Goal: Information Seeking & Learning: Learn about a topic

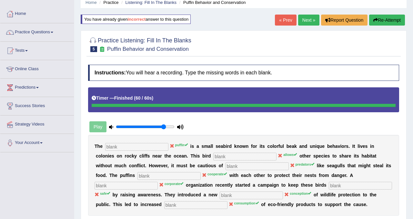
click at [383, 23] on button "Re-Attempt" at bounding box center [387, 20] width 36 height 11
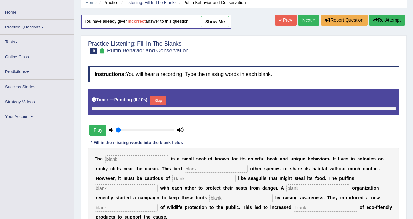
type input "0.85"
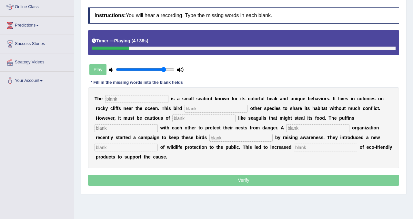
scroll to position [92, 0]
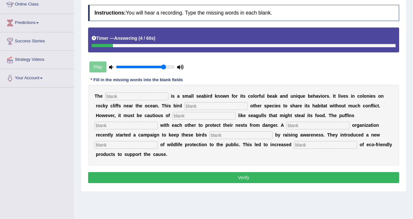
click at [130, 97] on input "text" at bounding box center [136, 96] width 63 height 8
type input "puffin"
click at [185, 107] on input "text" at bounding box center [216, 106] width 63 height 8
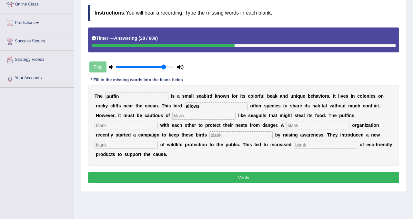
type input "allows"
click at [172, 115] on input "text" at bounding box center [203, 116] width 63 height 8
type input "predators"
click at [158, 121] on input "text" at bounding box center [126, 125] width 63 height 8
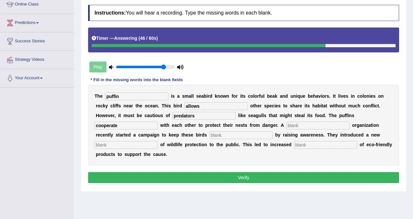
type input "cooperate"
click at [286, 125] on input "text" at bounding box center [317, 125] width 63 height 8
type input "corporate"
click at [210, 137] on input "text" at bounding box center [241, 135] width 63 height 8
type input "safe"
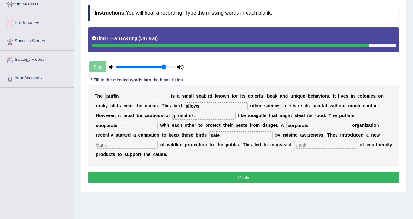
click at [158, 141] on input "text" at bounding box center [126, 145] width 63 height 8
type input "c"
type input "conception"
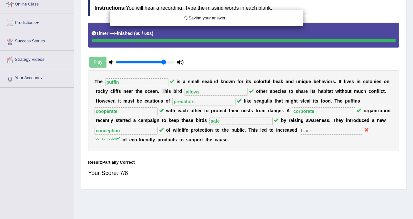
click at [201, 146] on div "Saving your answer..." at bounding box center [206, 109] width 413 height 219
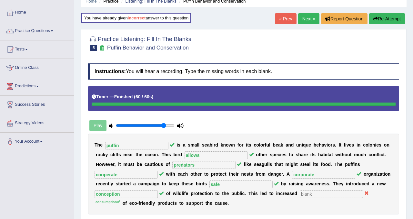
scroll to position [27, 0]
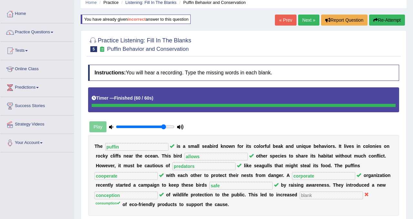
click at [307, 21] on link "Next »" at bounding box center [308, 20] width 21 height 11
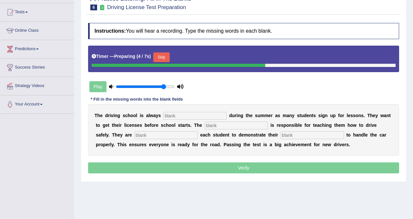
scroll to position [77, 0]
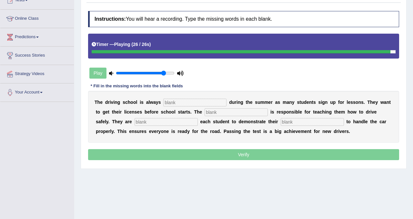
click at [281, 123] on input "text" at bounding box center [312, 122] width 63 height 8
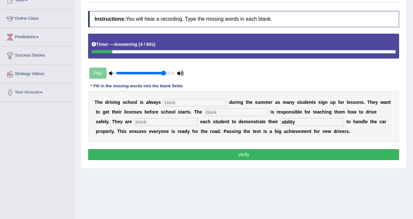
type input "ability"
click at [145, 122] on input "text" at bounding box center [166, 122] width 63 height 8
type input "requiring"
click at [167, 101] on input "text" at bounding box center [194, 102] width 63 height 8
type input "busy"
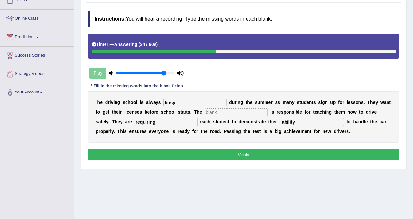
click at [205, 110] on input "text" at bounding box center [236, 112] width 63 height 8
type input "instructor"
click at [211, 157] on button "Verify" at bounding box center [243, 154] width 311 height 11
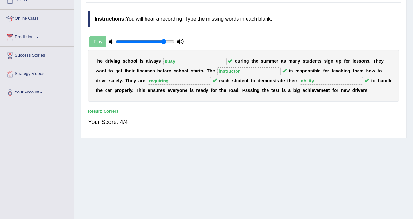
click at [411, 73] on div "Home Practice Listening: Fill In The Blanks Driving License Test Preparation « …" at bounding box center [243, 84] width 339 height 323
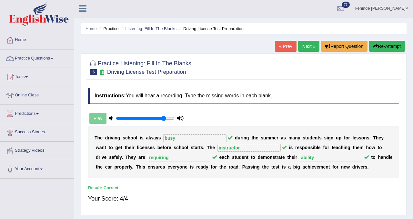
scroll to position [0, 0]
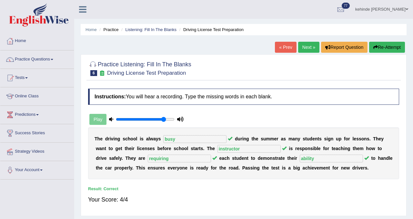
click at [308, 47] on link "Next »" at bounding box center [308, 47] width 21 height 11
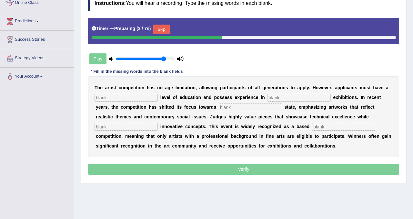
scroll to position [103, 0]
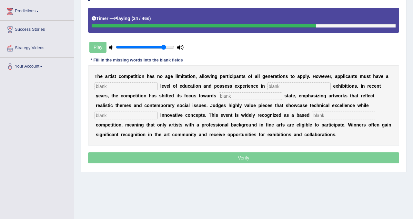
click at [312, 116] on input "text" at bounding box center [343, 115] width 63 height 8
type input "profession"
click at [128, 83] on input "text" at bounding box center [126, 86] width 63 height 8
type input "graduate"
click at [268, 87] on input "text" at bounding box center [299, 86] width 63 height 8
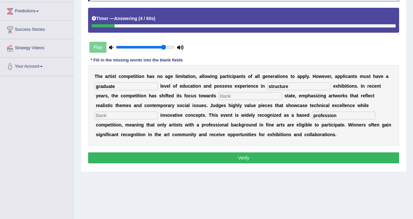
type input "structure"
click at [228, 95] on input "text" at bounding box center [250, 96] width 63 height 8
click at [158, 111] on input "text" at bounding box center [126, 115] width 63 height 8
type input "incorporate"
click at [220, 158] on button "Verify" at bounding box center [243, 157] width 311 height 11
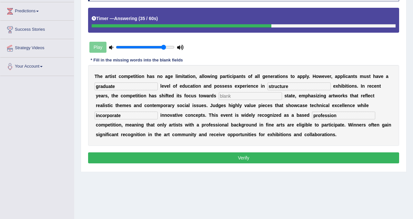
click at [190, 159] on button "Verify" at bounding box center [243, 157] width 311 height 11
click at [219, 96] on input "text" at bounding box center [250, 96] width 63 height 8
click at [230, 156] on button "Verify" at bounding box center [243, 157] width 311 height 11
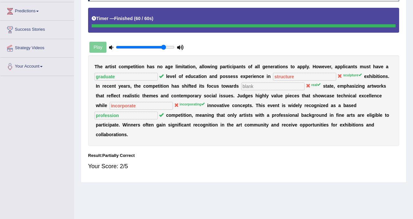
click at [409, 21] on div "Home Practice Listening: Fill In The Blanks Artist Competition « Prev Next » Re…" at bounding box center [243, 58] width 339 height 323
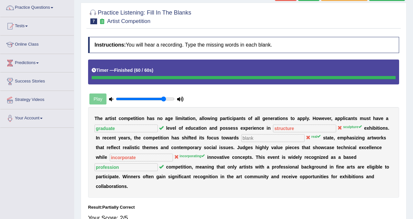
scroll to position [39, 0]
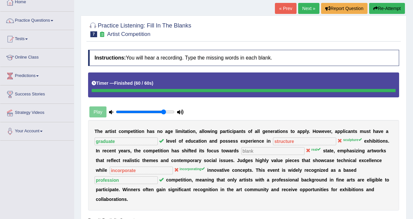
click at [389, 9] on button "Re-Attempt" at bounding box center [387, 8] width 36 height 11
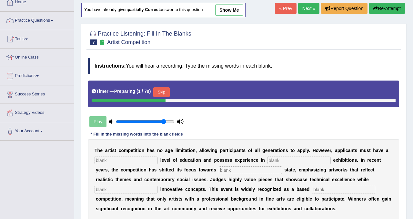
click at [405, 140] on div "Practice Listening: Fill In The Blanks 7 Artist Competition Instructions: You w…" at bounding box center [244, 135] width 326 height 222
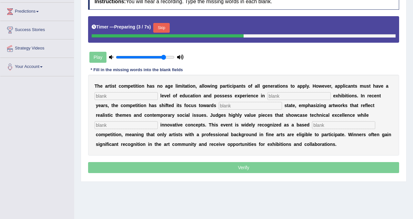
scroll to position [103, 0]
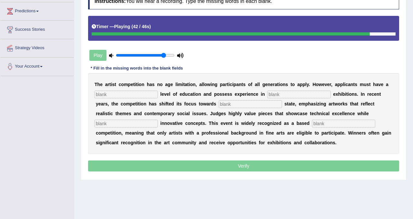
click at [312, 124] on input "text" at bounding box center [343, 123] width 63 height 8
click at [125, 92] on input "text" at bounding box center [126, 94] width 63 height 8
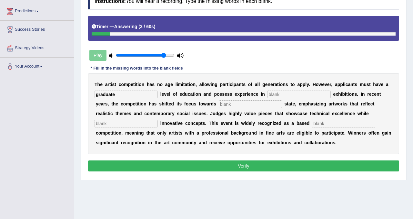
type input "graduate"
click at [268, 95] on input "text" at bounding box center [299, 94] width 63 height 8
type input "sculputure"
click at [219, 106] on input "text" at bounding box center [250, 104] width 63 height 8
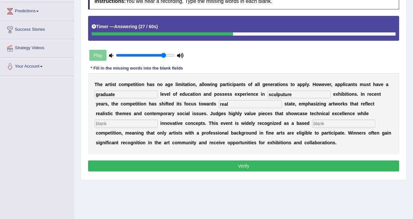
type input "real"
click at [158, 119] on input "text" at bounding box center [126, 123] width 63 height 8
type input "incorporting"
click at [312, 125] on input "text" at bounding box center [343, 123] width 63 height 8
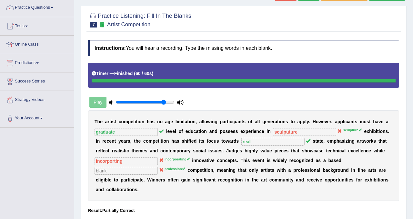
scroll to position [39, 0]
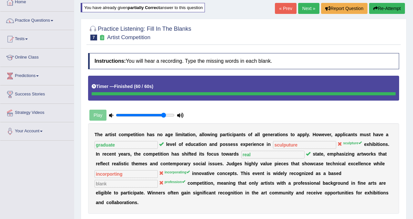
click at [387, 8] on button "Re-Attempt" at bounding box center [387, 8] width 36 height 11
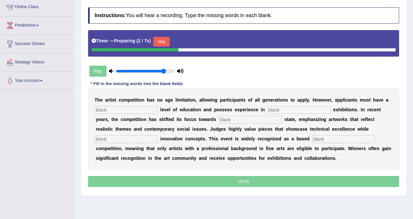
scroll to position [90, 0]
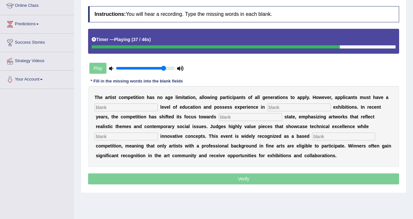
click at [312, 137] on input "text" at bounding box center [343, 136] width 63 height 8
type input "profession"
click at [105, 108] on input "text" at bounding box center [126, 107] width 63 height 8
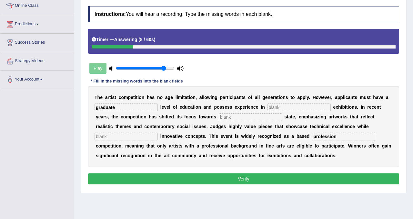
type input "graduate"
click at [268, 105] on input "text" at bounding box center [299, 107] width 63 height 8
type input "sculpture"
click at [219, 118] on input "text" at bounding box center [250, 117] width 63 height 8
type input "real"
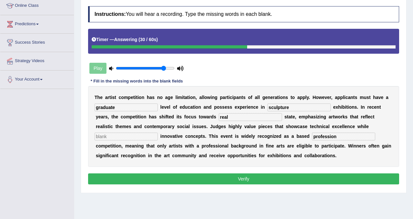
click at [158, 132] on input "text" at bounding box center [126, 136] width 63 height 8
type input "incorporating"
click at [284, 179] on button "Verify" at bounding box center [243, 178] width 311 height 11
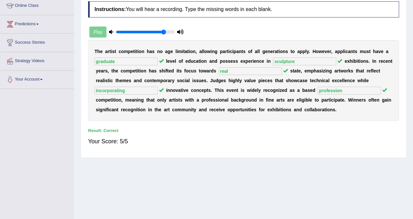
click at [413, 24] on div "Home Practice Listening: Fill In The Blanks Artist Competition You have already…" at bounding box center [243, 71] width 339 height 323
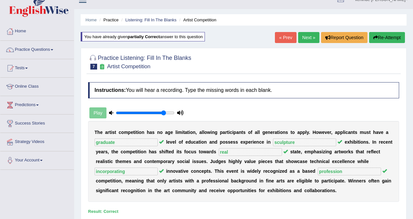
scroll to position [0, 0]
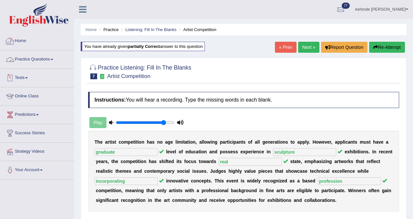
click at [25, 46] on link "Home" at bounding box center [37, 40] width 74 height 16
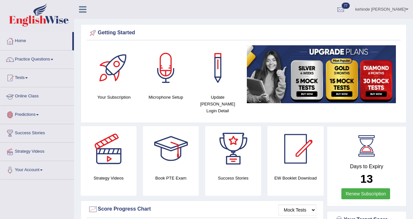
click at [30, 100] on link "Online Class" at bounding box center [37, 95] width 74 height 16
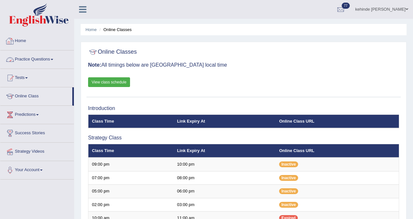
click at [23, 43] on link "Home" at bounding box center [37, 40] width 74 height 16
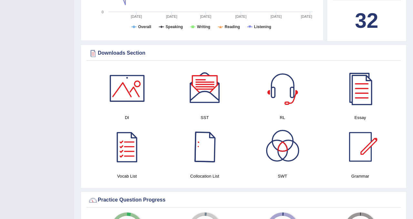
scroll to position [297, 0]
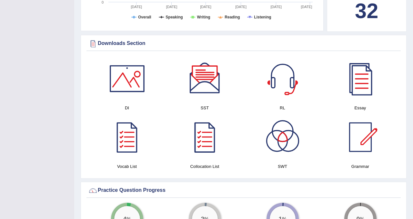
click at [205, 136] on div at bounding box center [204, 136] width 45 height 45
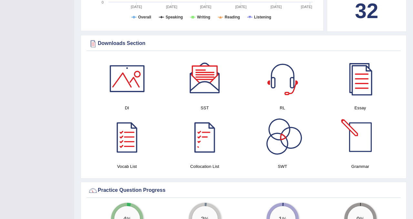
click at [359, 137] on div at bounding box center [360, 136] width 45 height 45
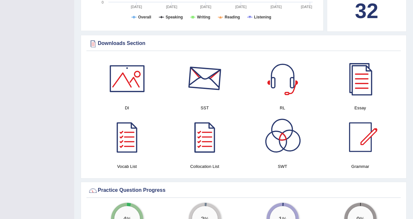
click at [200, 77] on div at bounding box center [204, 78] width 45 height 45
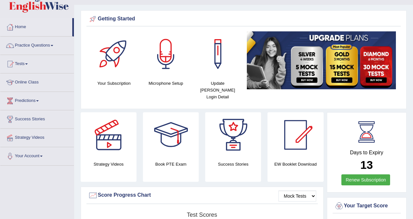
scroll to position [13, 0]
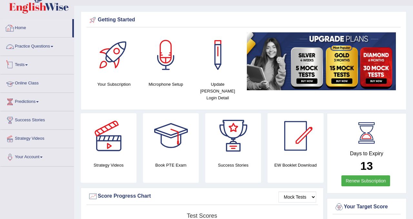
click at [23, 85] on link "Online Class" at bounding box center [37, 82] width 74 height 16
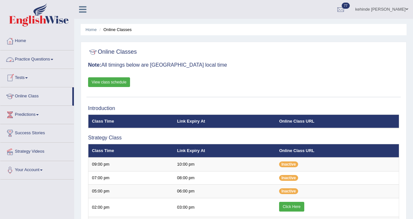
click at [28, 60] on link "Practice Questions" at bounding box center [37, 58] width 74 height 16
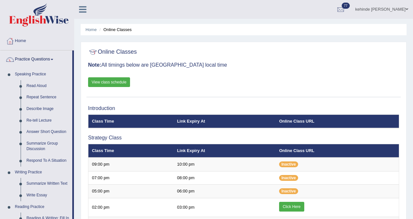
click at [76, 144] on div "Home Online Classes Online Classes Note: All timings below are [GEOGRAPHIC_DATA…" at bounding box center [243, 216] width 339 height 432
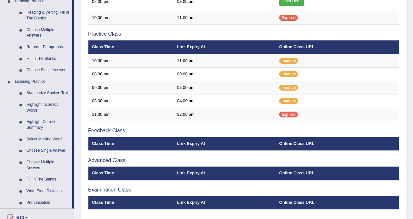
scroll to position [207, 0]
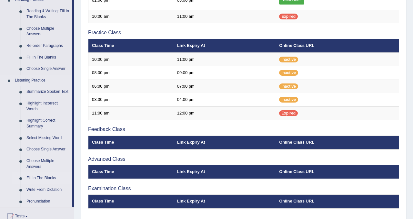
click at [45, 184] on link "Fill In The Blanks" at bounding box center [48, 178] width 49 height 12
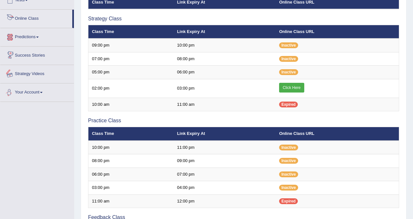
scroll to position [311, 0]
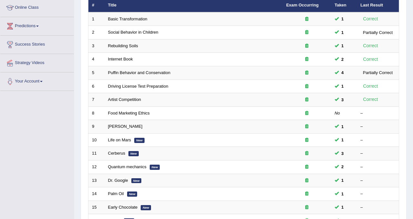
scroll to position [89, 0]
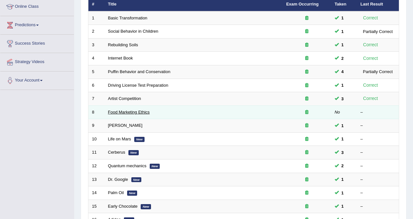
click at [117, 111] on link "Food Marketing Ethics" at bounding box center [129, 111] width 42 height 5
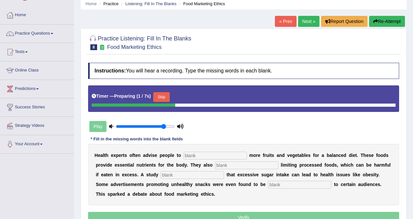
scroll to position [39, 0]
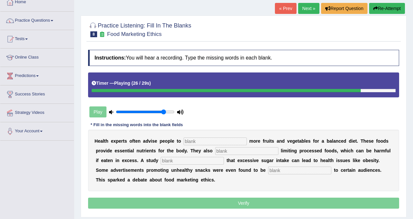
click at [271, 167] on input "text" at bounding box center [299, 170] width 63 height 8
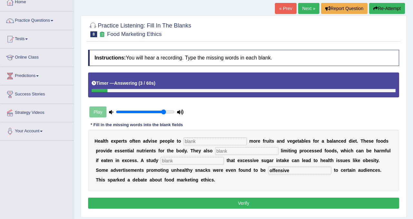
type input "offensive"
click at [218, 142] on input "text" at bounding box center [215, 141] width 63 height 8
type input "consume"
click at [246, 152] on input "text" at bounding box center [246, 151] width 63 height 8
click at [223, 151] on input "text" at bounding box center [246, 151] width 63 height 8
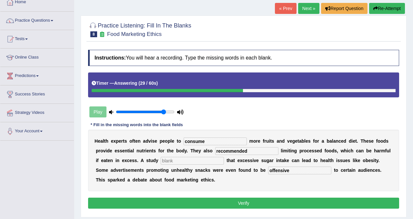
type input "recommended"
click at [173, 160] on input "text" at bounding box center [192, 161] width 63 height 8
type input "diagnosed"
click at [224, 204] on button "Verify" at bounding box center [243, 202] width 311 height 11
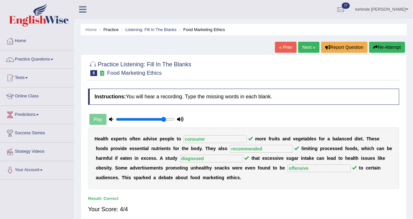
scroll to position [0, 0]
click at [159, 27] on link "Listening: Fill In The Blanks" at bounding box center [150, 29] width 51 height 5
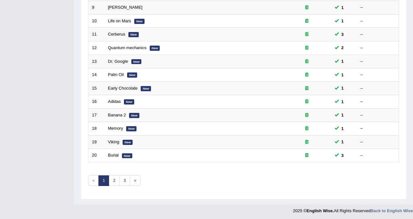
scroll to position [209, 0]
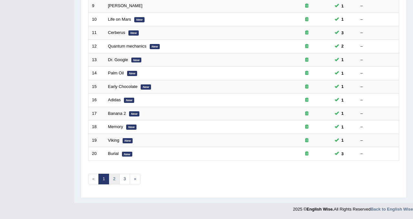
click at [114, 180] on link "2" at bounding box center [114, 178] width 11 height 11
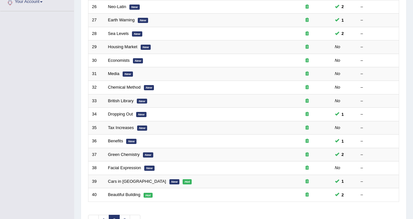
scroll to position [181, 0]
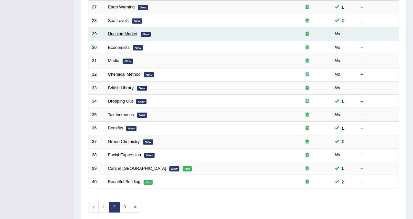
click at [128, 35] on link "Housing Market" at bounding box center [122, 33] width 29 height 5
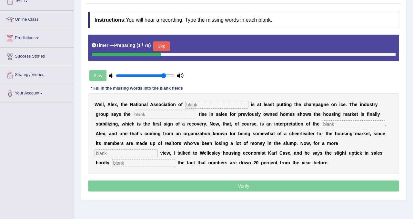
scroll to position [79, 0]
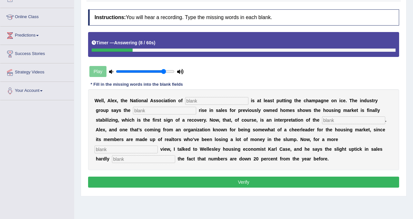
click at [201, 98] on input "text" at bounding box center [216, 101] width 63 height 8
type input "realtors"
click at [145, 110] on input "text" at bounding box center [164, 111] width 63 height 8
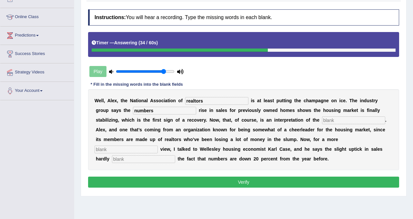
type input "numbers"
click at [322, 119] on input "text" at bounding box center [353, 120] width 63 height 8
type input "survey"
click at [158, 145] on input "text" at bounding box center [126, 149] width 63 height 8
type input "high"
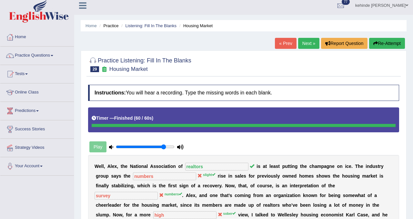
scroll to position [2, 0]
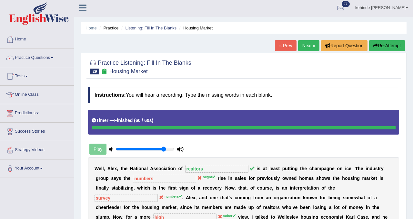
click at [386, 45] on button "Re-Attempt" at bounding box center [387, 45] width 36 height 11
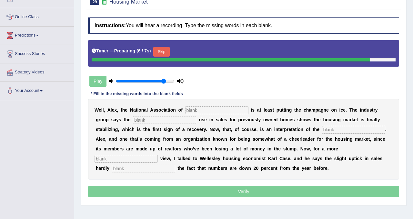
scroll to position [92, 0]
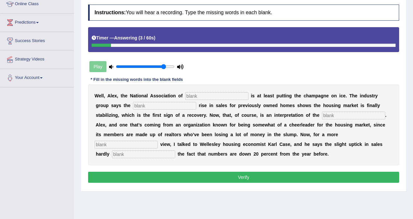
click at [158, 140] on input "text" at bounding box center [126, 144] width 63 height 8
click at [175, 150] on input "text" at bounding box center [143, 154] width 63 height 8
click at [218, 91] on div "W e l l , A l e x , t h e N a t i o n a l A s s o c i a t i o n o f i s a t l e…" at bounding box center [243, 124] width 311 height 81
click at [212, 94] on input "text" at bounding box center [216, 96] width 63 height 8
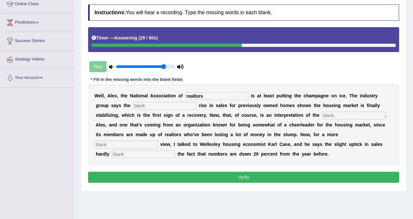
type input "realtors"
click at [140, 107] on input "text" at bounding box center [164, 106] width 63 height 8
type input "slight"
click at [322, 116] on input "text" at bounding box center [353, 115] width 63 height 8
type input "numbers"
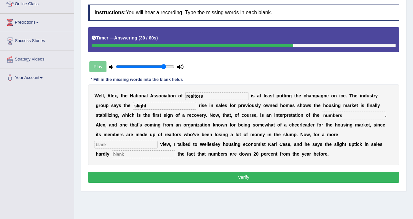
click at [158, 140] on input "text" at bounding box center [126, 144] width 63 height 8
click at [175, 150] on input "text" at bounding box center [143, 154] width 63 height 8
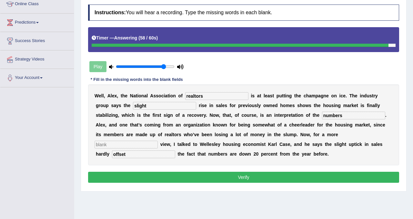
type input "offset"
click at [158, 140] on input "text" at bounding box center [126, 144] width 63 height 8
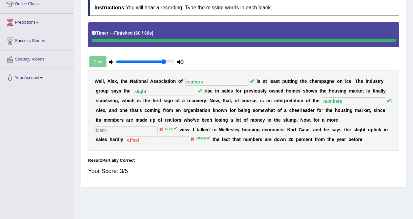
drag, startPoint x: 292, startPoint y: 138, endPoint x: 312, endPoint y: 107, distance: 38.2
click at [314, 107] on div "W e l l , A l e x , t h e N a t i o n a l A s s o c i a t i o n o f realtors i …" at bounding box center [243, 110] width 311 height 81
click at [411, 46] on div "Home Practice Listening: Fill In The Blanks Housing Market You have already giv…" at bounding box center [243, 69] width 339 height 323
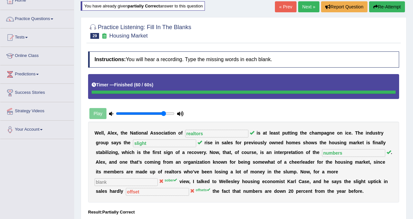
scroll to position [39, 0]
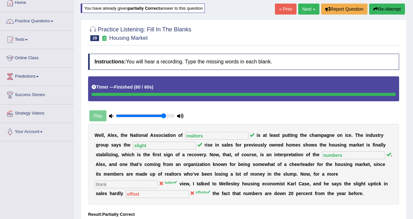
click at [413, 38] on html "Toggle navigation Home Practice Questions Speaking Practice Read Aloud Repeat S…" at bounding box center [206, 71] width 413 height 219
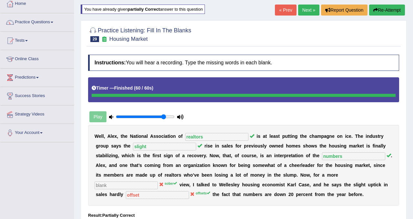
click at [173, 9] on div "You have already given partially correct answer to this question" at bounding box center [143, 9] width 124 height 9
click at [374, 9] on icon "button" at bounding box center [376, 10] width 5 height 5
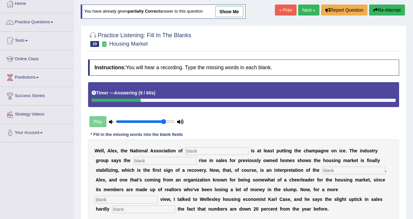
click at [199, 153] on input "text" at bounding box center [216, 151] width 63 height 8
type input "realtors"
click at [141, 158] on input "text" at bounding box center [164, 161] width 63 height 8
type input "slight"
click at [328, 171] on input "text" at bounding box center [353, 170] width 63 height 8
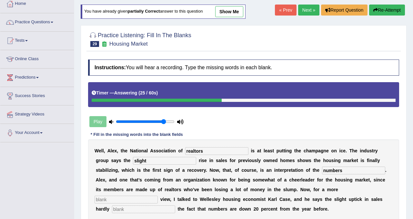
type input "numbers"
click at [329, 194] on div "W e l l , A l e x , t h e N a t i o n a l A s s o c i a t i o n o f realtors i …" at bounding box center [243, 179] width 311 height 81
click at [158, 195] on input "text" at bounding box center [126, 199] width 63 height 8
type input "sober"
click at [175, 205] on input "text" at bounding box center [143, 209] width 63 height 8
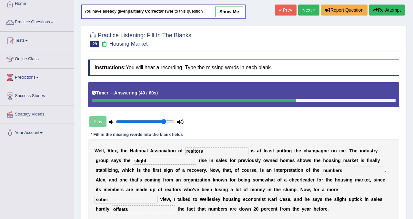
type input "offsets"
click at [408, 161] on div "Home Practice Listening: Fill In The Blanks Housing Market You have already giv…" at bounding box center [243, 124] width 339 height 323
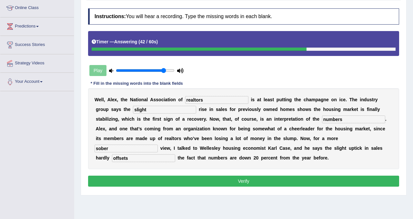
scroll to position [89, 0]
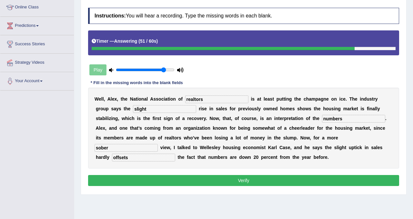
click at [260, 183] on button "Verify" at bounding box center [243, 180] width 311 height 11
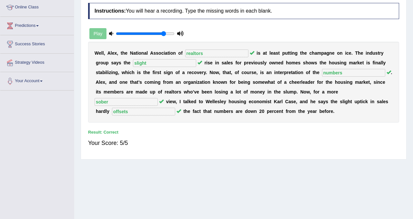
click at [409, 17] on div "Home Practice Listening: Fill In The Blanks Housing Market You have already giv…" at bounding box center [243, 72] width 339 height 323
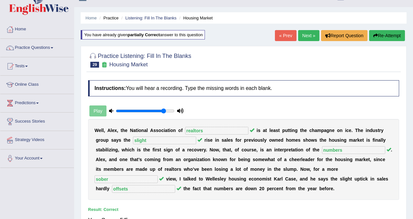
scroll to position [11, 0]
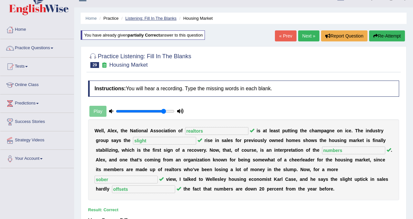
click at [146, 17] on link "Listening: Fill In The Blanks" at bounding box center [150, 18] width 51 height 5
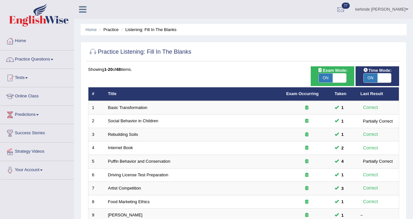
click at [410, 127] on div "Home Practice Listening: Fill In The Blanks Practice Listening: Fill In The Bla…" at bounding box center [243, 205] width 339 height 411
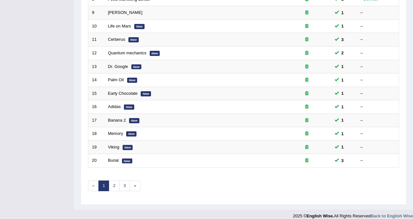
scroll to position [209, 0]
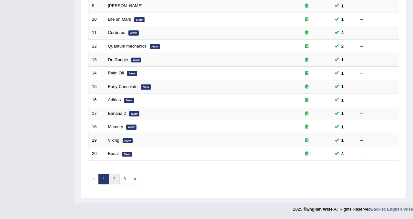
click at [112, 177] on link "2" at bounding box center [114, 178] width 11 height 11
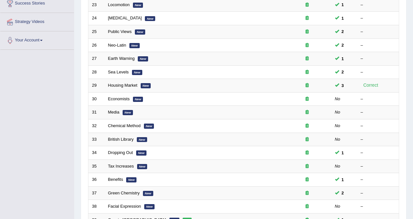
scroll to position [142, 0]
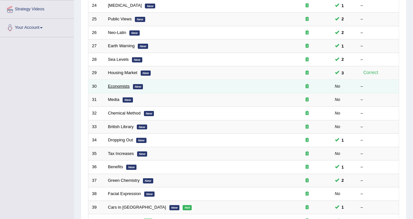
click at [122, 87] on link "Economists" at bounding box center [119, 86] width 22 height 5
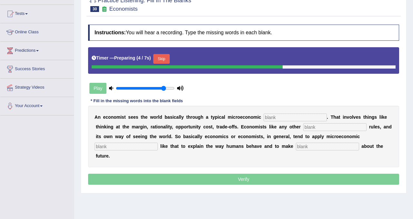
scroll to position [65, 0]
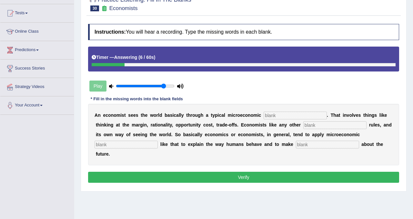
click at [280, 113] on input "text" at bounding box center [295, 115] width 63 height 8
type input "target"
click at [311, 127] on input "text" at bounding box center [334, 125] width 63 height 8
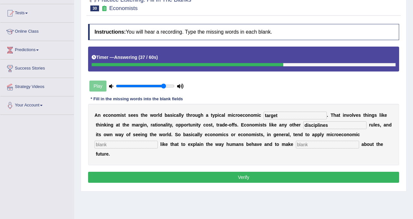
type input "disciplines"
click at [123, 143] on input "text" at bounding box center [126, 144] width 63 height 8
type input "concepts"
click at [296, 143] on input "text" at bounding box center [327, 144] width 63 height 8
type input "production"
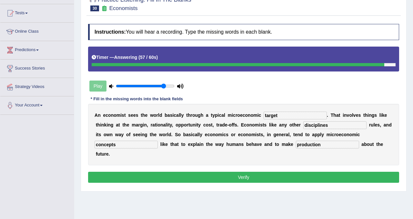
click at [261, 171] on button "Verify" at bounding box center [243, 176] width 311 height 11
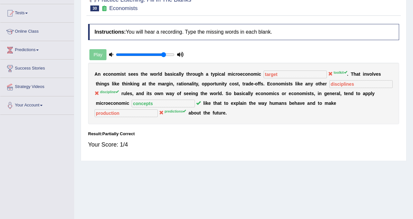
click at [410, 15] on div "Home Practice Listening: Fill In The Blanks Economists « Prev Next » Report Que…" at bounding box center [243, 96] width 339 height 323
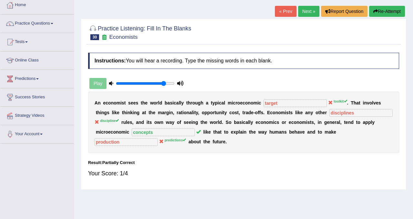
scroll to position [26, 0]
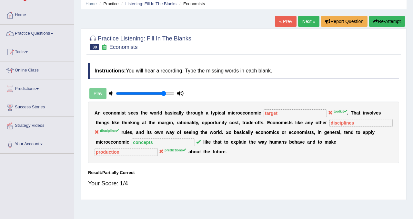
click at [387, 21] on button "Re-Attempt" at bounding box center [387, 21] width 36 height 11
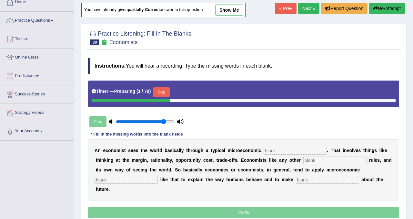
scroll to position [52, 0]
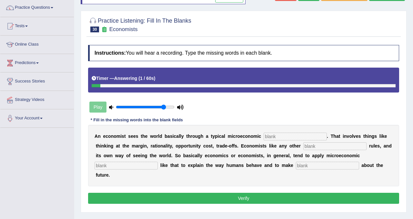
click at [296, 165] on input "text" at bounding box center [327, 165] width 63 height 8
type input "predictions"
click at [270, 136] on input "text" at bounding box center [295, 136] width 63 height 8
type input "toolkit"
click at [313, 147] on input "text" at bounding box center [334, 146] width 63 height 8
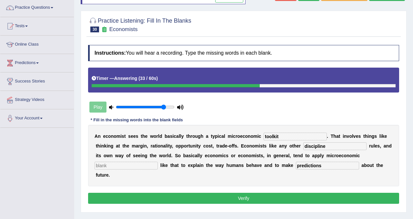
type input "discipline"
click at [133, 166] on input "text" at bounding box center [126, 165] width 63 height 8
type input "concepts"
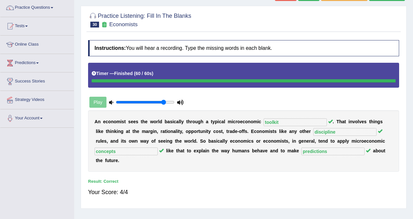
click at [410, 5] on div "Home Practice Listening: Fill In The Blanks Economists You have already given p…" at bounding box center [243, 109] width 339 height 323
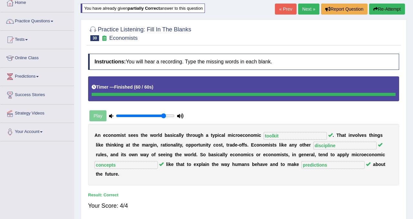
scroll to position [26, 0]
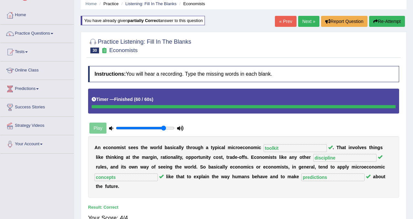
click at [305, 22] on link "Next »" at bounding box center [308, 21] width 21 height 11
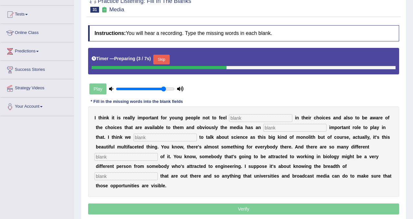
scroll to position [77, 0]
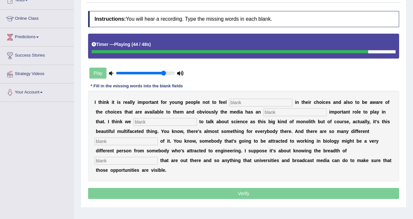
click at [262, 101] on input "text" at bounding box center [260, 102] width 63 height 8
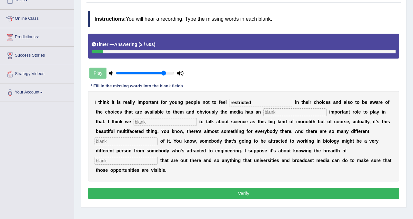
type input "restricted"
click at [263, 112] on input "text" at bounding box center [294, 112] width 63 height 8
type input "increadibly"
click at [145, 121] on input "text" at bounding box center [165, 122] width 63 height 8
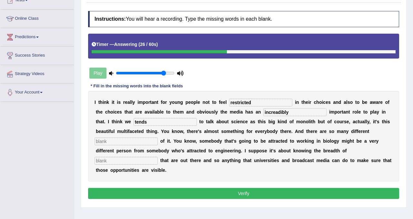
type input "tends"
click at [117, 143] on input "text" at bounding box center [126, 141] width 63 height 8
type input "aspects"
click at [158, 157] on input "text" at bounding box center [126, 161] width 63 height 8
type input "opportunities"
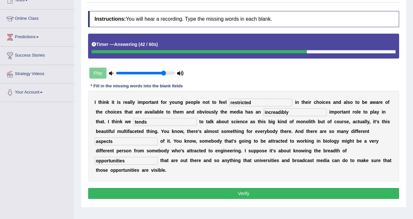
click at [247, 192] on button "Verify" at bounding box center [243, 193] width 311 height 11
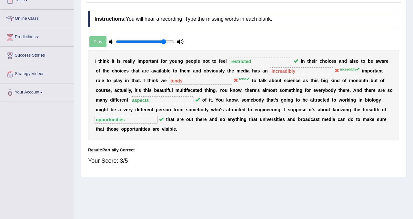
click at [413, 20] on div "Home Practice Listening: Fill In The Blanks Media « Prev Next » Report Question…" at bounding box center [243, 84] width 339 height 323
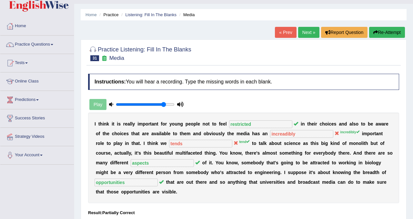
scroll to position [13, 0]
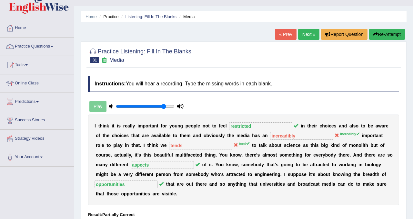
click at [390, 34] on button "Re-Attempt" at bounding box center [387, 34] width 36 height 11
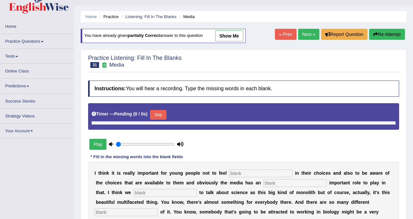
type input "0.85"
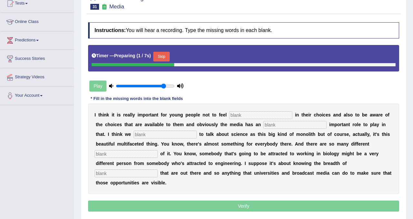
scroll to position [77, 0]
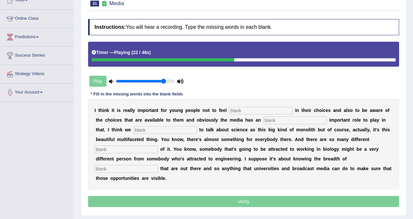
click at [411, 5] on div "Home Practice Listening: Fill In The Blanks Media You have already given partia…" at bounding box center [243, 84] width 339 height 323
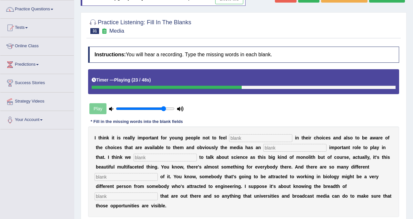
scroll to position [39, 0]
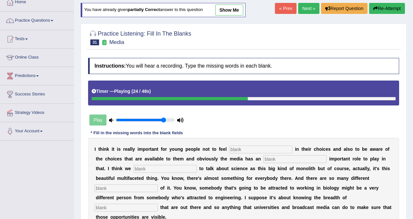
click at [302, 10] on link "Next »" at bounding box center [308, 8] width 21 height 11
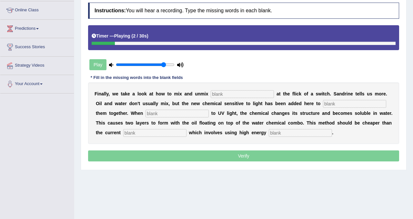
scroll to position [90, 0]
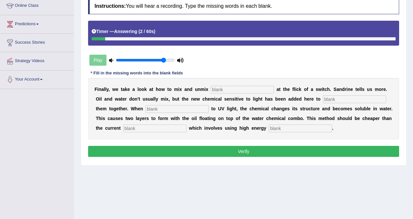
click at [225, 88] on input "text" at bounding box center [242, 90] width 63 height 8
click at [332, 99] on input "text" at bounding box center [354, 99] width 63 height 8
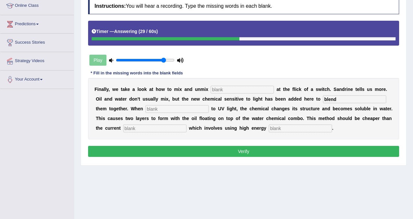
type input "blend"
click at [157, 109] on input "text" at bounding box center [177, 109] width 63 height 8
type input "expose"
click at [142, 129] on input "text" at bounding box center [154, 128] width 63 height 8
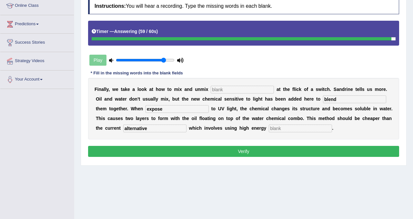
type input "alternative"
click at [222, 90] on input "text" at bounding box center [242, 90] width 63 height 8
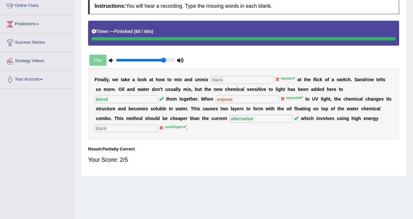
click at [406, 7] on div "Practice Listening: Fill In The Blanks 32 Chemical Method Instructions: You wil…" at bounding box center [244, 70] width 326 height 212
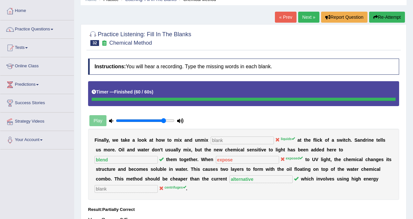
scroll to position [26, 0]
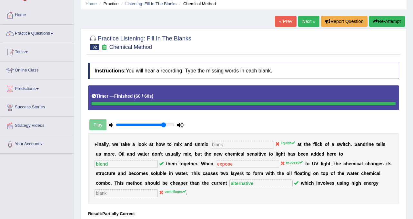
click at [399, 20] on button "Re-Attempt" at bounding box center [387, 21] width 36 height 11
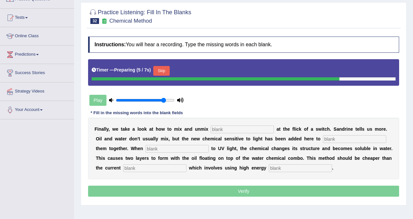
scroll to position [65, 0]
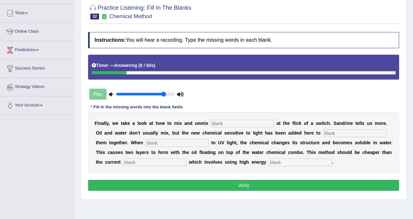
click at [136, 162] on input "text" at bounding box center [154, 162] width 63 height 8
type input "alternative"
click at [220, 122] on input "text" at bounding box center [242, 123] width 63 height 8
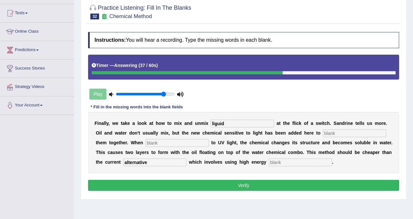
type input "liguid"
click at [152, 142] on input "text" at bounding box center [177, 143] width 63 height 8
click at [323, 135] on input "text" at bounding box center [354, 133] width 63 height 8
type input "blend"
click at [165, 142] on input "text" at bounding box center [177, 143] width 63 height 8
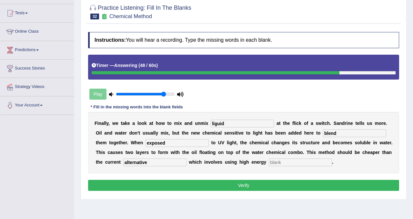
type input "exposed"
click at [278, 163] on input "text" at bounding box center [300, 162] width 63 height 8
type input "synergy"
click at [248, 183] on button "Verify" at bounding box center [243, 184] width 311 height 11
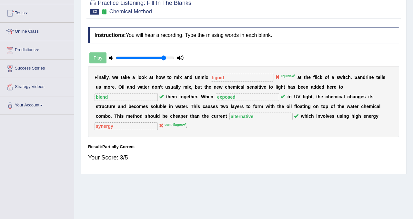
click at [412, 21] on div "Home Practice Listening: Fill In The Blanks Chemical Method You have already gi…" at bounding box center [243, 96] width 339 height 323
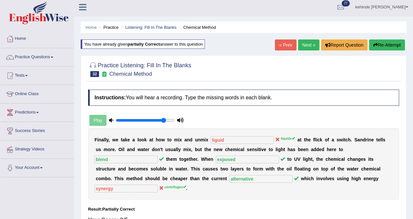
scroll to position [0, 0]
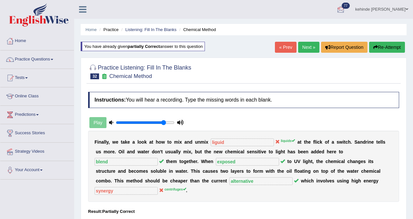
click at [305, 48] on link "Next »" at bounding box center [308, 47] width 21 height 11
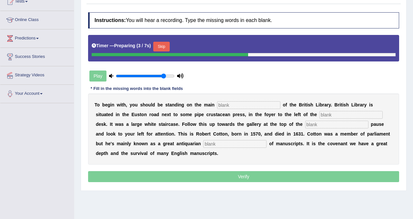
scroll to position [77, 0]
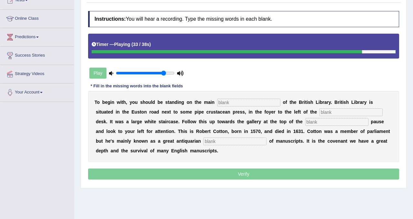
click at [203, 142] on input "text" at bounding box center [234, 141] width 63 height 8
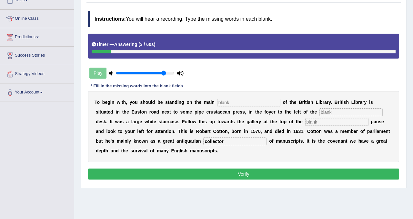
type input "collector"
click at [227, 105] on input "text" at bounding box center [248, 102] width 63 height 8
type input "flow"
click at [320, 113] on input "text" at bounding box center [351, 112] width 63 height 8
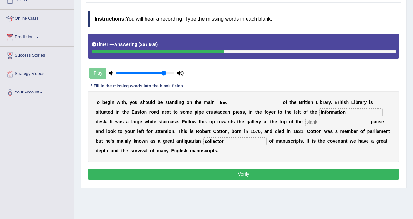
type input "information"
click at [305, 124] on input "text" at bounding box center [336, 122] width 63 height 8
type input "stairs"
click at [229, 99] on input "flow" at bounding box center [248, 102] width 63 height 8
type input "floor"
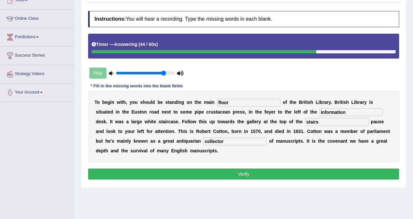
click at [230, 174] on button "Verify" at bounding box center [243, 173] width 311 height 11
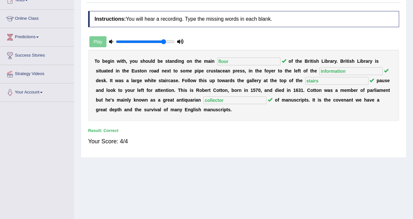
click at [411, 10] on div "Home Practice Listening: Fill In The Blanks British Library « Prev Next » Repor…" at bounding box center [243, 84] width 339 height 323
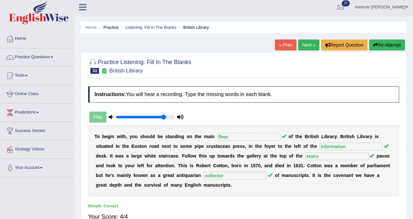
scroll to position [0, 0]
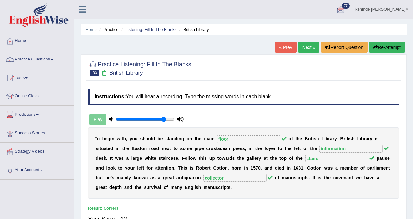
click at [304, 46] on link "Next »" at bounding box center [308, 47] width 21 height 11
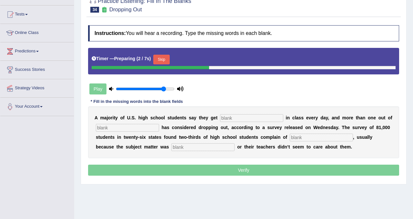
scroll to position [65, 0]
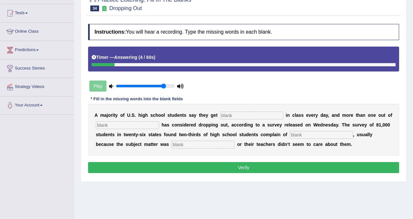
click at [224, 116] on input "text" at bounding box center [251, 115] width 63 height 8
type input "bored"
click at [121, 128] on input "text" at bounding box center [127, 125] width 63 height 8
type input "five"
click at [305, 134] on input "text" at bounding box center [321, 135] width 63 height 8
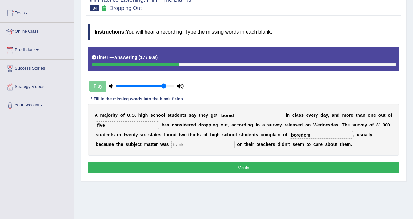
type input "boredom"
click at [171, 141] on input "text" at bounding box center [202, 144] width 63 height 8
type input "irrelevant"
click at [162, 169] on button "Verify" at bounding box center [243, 167] width 311 height 11
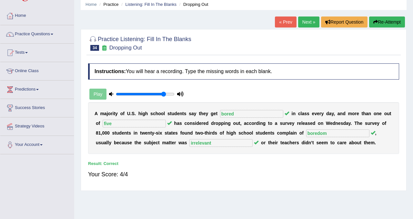
scroll to position [0, 0]
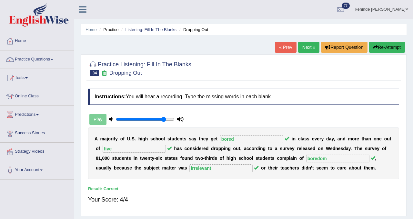
click at [305, 49] on link "Next »" at bounding box center [308, 47] width 21 height 11
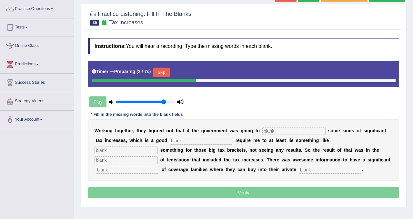
scroll to position [52, 0]
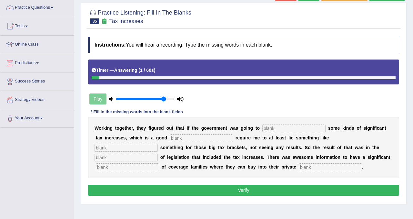
click at [299, 168] on input "text" at bounding box center [330, 167] width 63 height 8
type input "insurance"
click at [159, 163] on input "text" at bounding box center [127, 167] width 63 height 8
type input "expansion"
click at [300, 152] on div "W o r k i n g t o g e t h e r , t h e y f i g u r e d o u t t h a t i f t h e g…" at bounding box center [243, 147] width 311 height 61
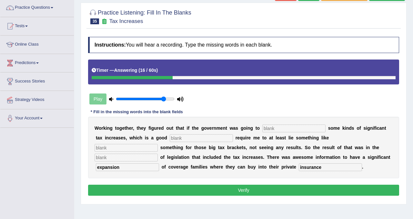
click at [158, 153] on input "text" at bounding box center [126, 157] width 63 height 8
type input "packaging"
click at [174, 138] on input "text" at bounding box center [201, 138] width 63 height 8
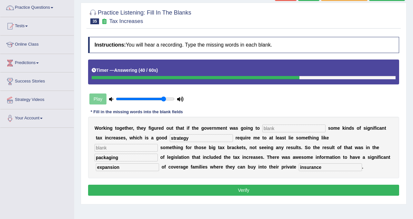
type input "strategy"
click at [266, 129] on input "text" at bounding box center [293, 128] width 63 height 8
type input "proposed"
click at [233, 189] on button "Verify" at bounding box center [243, 189] width 311 height 11
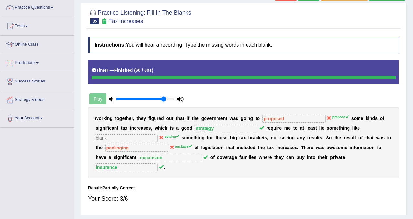
drag, startPoint x: 176, startPoint y: 148, endPoint x: 152, endPoint y: 149, distance: 24.2
click at [152, 149] on div "W o r k i n g t o g e t h e r , t h e y f i g u r e d o u t t h a t i f t h e g…" at bounding box center [243, 142] width 311 height 71
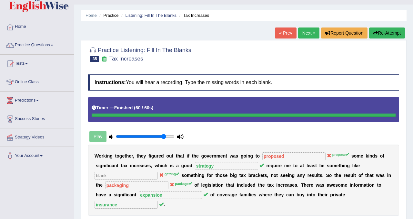
scroll to position [13, 0]
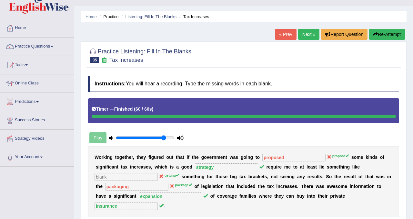
click at [379, 34] on button "Re-Attempt" at bounding box center [387, 34] width 36 height 11
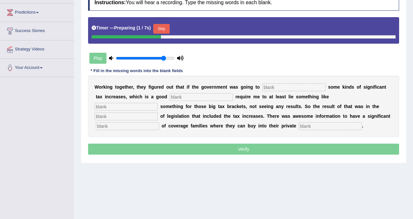
scroll to position [103, 0]
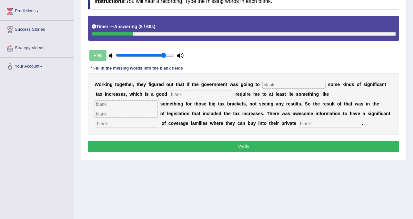
click at [299, 123] on input "text" at bounding box center [330, 123] width 63 height 8
type input "insurance"
click at [159, 119] on input "text" at bounding box center [127, 123] width 63 height 8
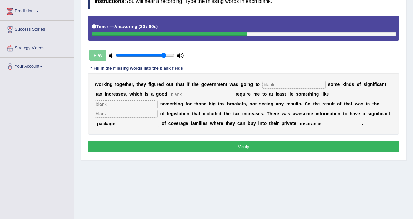
type input "package"
click at [271, 84] on input "text" at bounding box center [293, 85] width 63 height 8
type input "propose"
click at [200, 92] on input "text" at bounding box center [201, 94] width 63 height 8
type input "strategy"
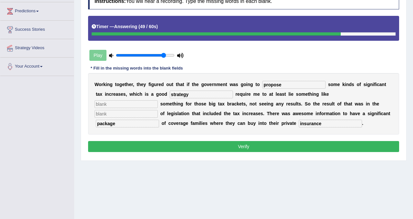
click at [329, 89] on div "W o r k i n g t o g e t h e r , t h e y f i g u r e d o u t t h a t i f t h e g…" at bounding box center [243, 103] width 311 height 61
click at [158, 100] on input "text" at bounding box center [126, 104] width 63 height 8
type input "getting"
click at [158, 110] on input "text" at bounding box center [126, 114] width 63 height 8
type input "e"
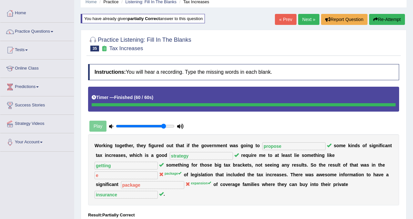
scroll to position [26, 0]
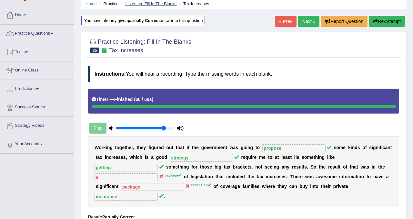
click at [159, 2] on link "Listening: Fill In The Blanks" at bounding box center [150, 3] width 51 height 5
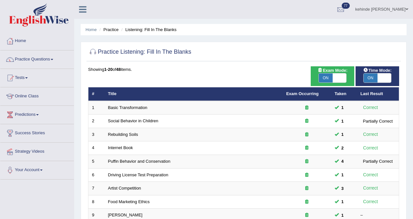
click at [409, 76] on div "Home Practice Listening: Fill In The Blanks Practice Listening: Fill In The Bla…" at bounding box center [243, 205] width 339 height 411
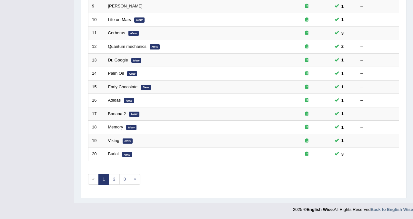
scroll to position [209, 0]
click at [116, 178] on link "2" at bounding box center [114, 178] width 11 height 11
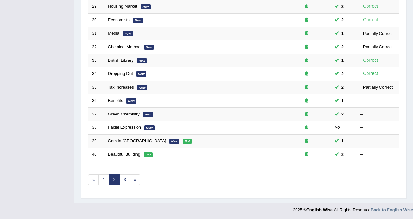
scroll to position [209, 0]
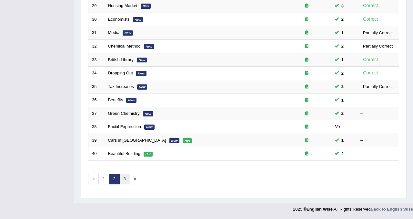
click at [125, 180] on link "3" at bounding box center [124, 178] width 11 height 11
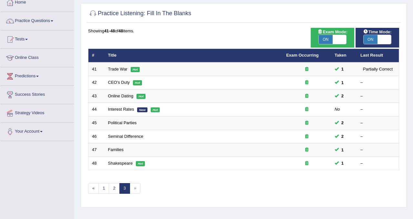
scroll to position [26, 0]
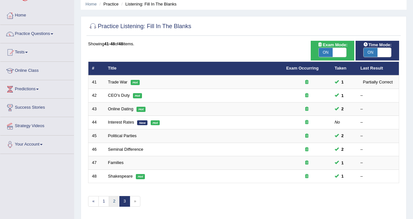
click at [113, 200] on link "2" at bounding box center [114, 201] width 11 height 11
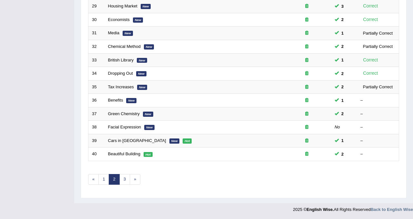
scroll to position [209, 0]
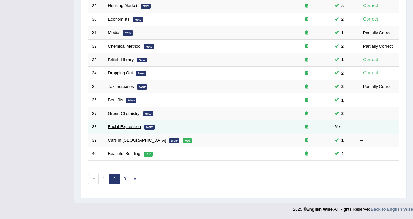
click at [125, 129] on link "Facial Expression" at bounding box center [124, 126] width 33 height 5
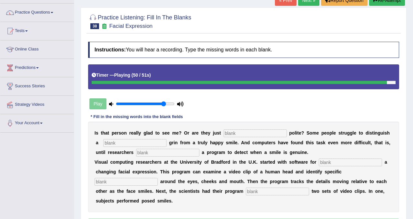
scroll to position [39, 0]
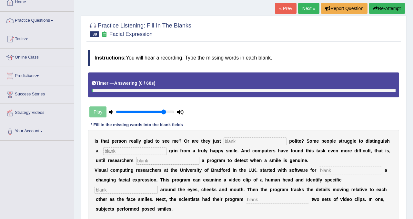
click at [382, 9] on button "Re-Attempt" at bounding box center [387, 8] width 36 height 11
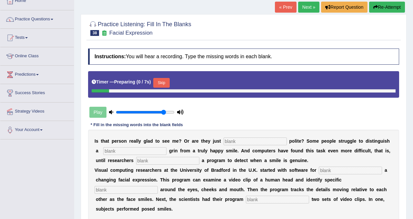
scroll to position [39, 0]
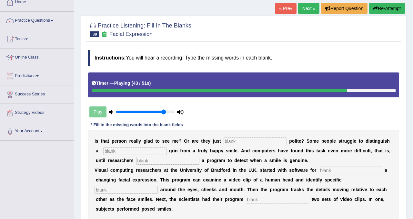
click at [246, 200] on input "text" at bounding box center [277, 199] width 63 height 8
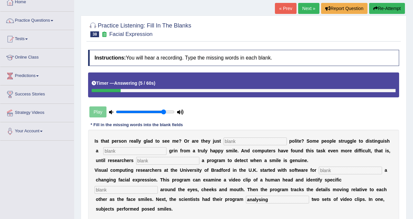
type input "analysing"
click at [230, 140] on input "text" at bounding box center [255, 141] width 63 height 8
type input "being"
click at [121, 153] on input "text" at bounding box center [134, 151] width 63 height 8
type input "fake"
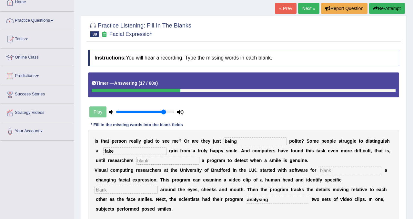
click at [155, 161] on input "text" at bounding box center [167, 161] width 63 height 8
type input "develop"
click at [330, 169] on input "text" at bounding box center [350, 170] width 63 height 8
type input "similarity"
click at [135, 190] on input "text" at bounding box center [126, 190] width 63 height 8
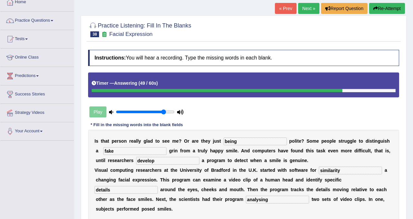
type input "details"
click at [402, 166] on div "Practice Listening: Fill In The Blanks 38 Facial Expression Instructions: You w…" at bounding box center [244, 130] width 326 height 230
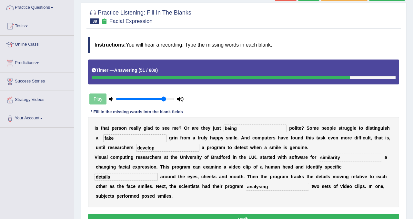
scroll to position [65, 0]
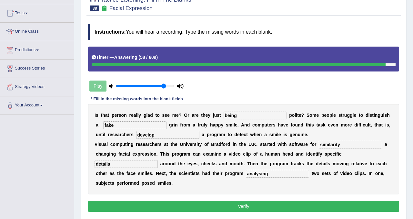
click at [244, 206] on button "Verify" at bounding box center [243, 205] width 311 height 11
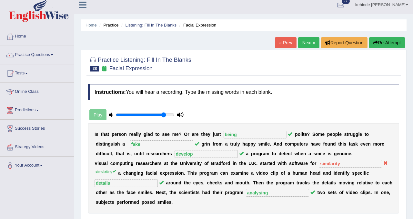
scroll to position [0, 0]
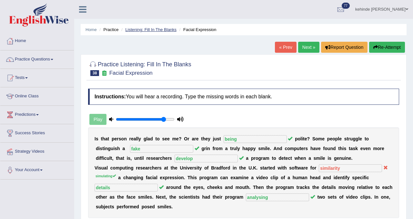
click at [155, 29] on link "Listening: Fill In The Blanks" at bounding box center [150, 29] width 51 height 5
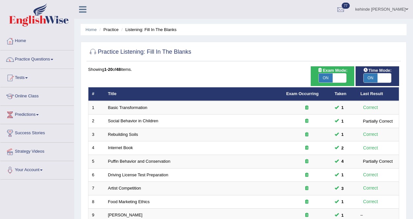
click at [409, 140] on div "Home Practice Listening: Fill In The Blanks Practice Listening: Fill In The Bla…" at bounding box center [243, 205] width 339 height 411
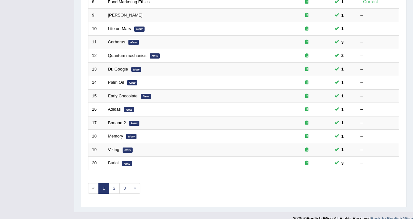
scroll to position [209, 0]
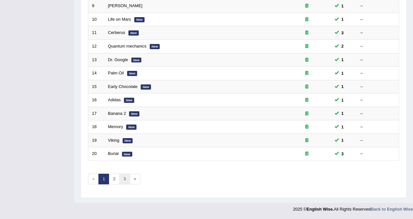
click at [124, 180] on link "3" at bounding box center [124, 178] width 11 height 11
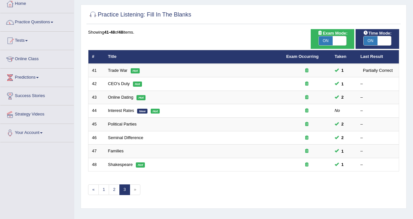
scroll to position [52, 0]
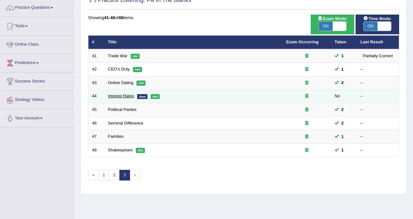
click at [122, 95] on link "Interest Rates" at bounding box center [121, 95] width 26 height 5
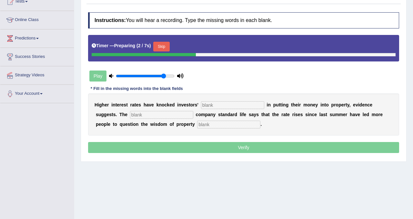
scroll to position [77, 0]
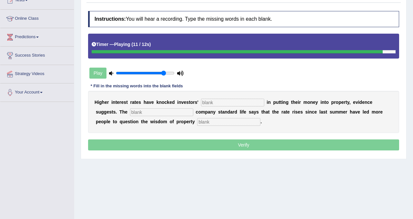
click at [197, 122] on input "text" at bounding box center [228, 122] width 63 height 8
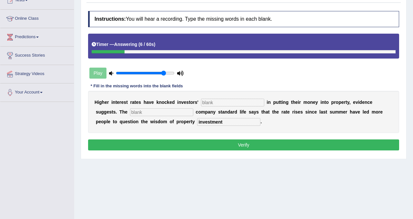
type input "investment"
click at [130, 114] on input "text" at bounding box center [161, 112] width 63 height 8
type input "insurance"
click at [212, 105] on input "text" at bounding box center [232, 102] width 63 height 8
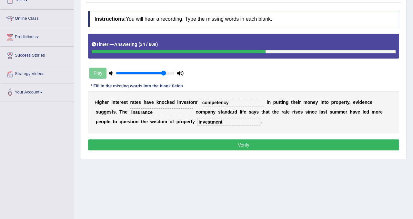
type input "competency"
click at [232, 140] on button "Verify" at bounding box center [243, 144] width 311 height 11
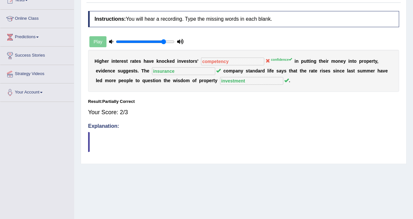
click at [267, 47] on div "Instructions: You will hear a recording. Type the missing words in each blank. …" at bounding box center [244, 84] width 314 height 152
